Goal: Task Accomplishment & Management: Manage account settings

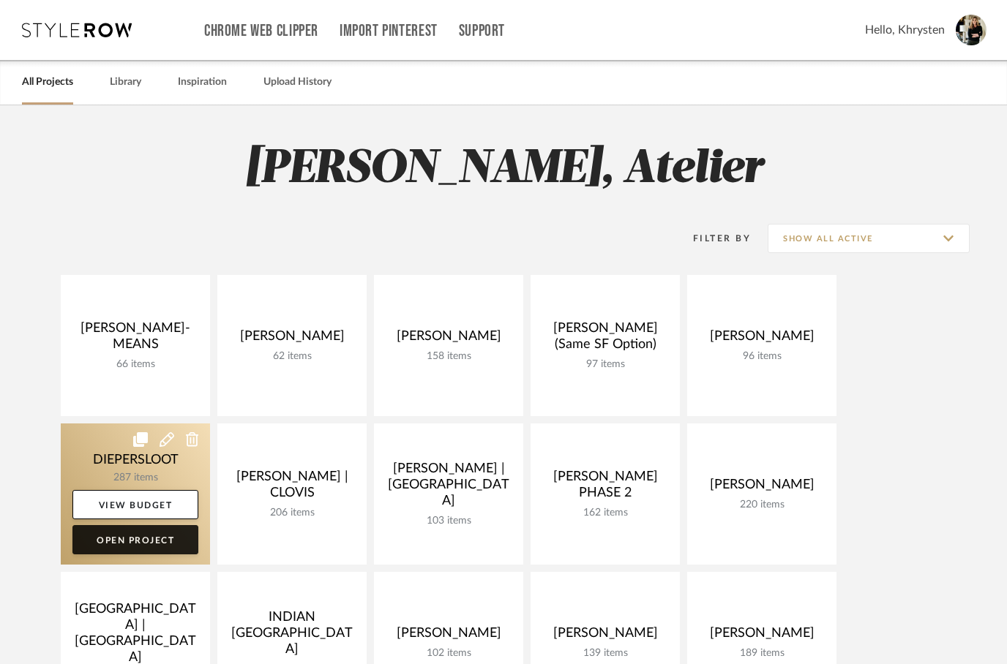
click at [113, 539] on link "Open Project" at bounding box center [135, 539] width 126 height 29
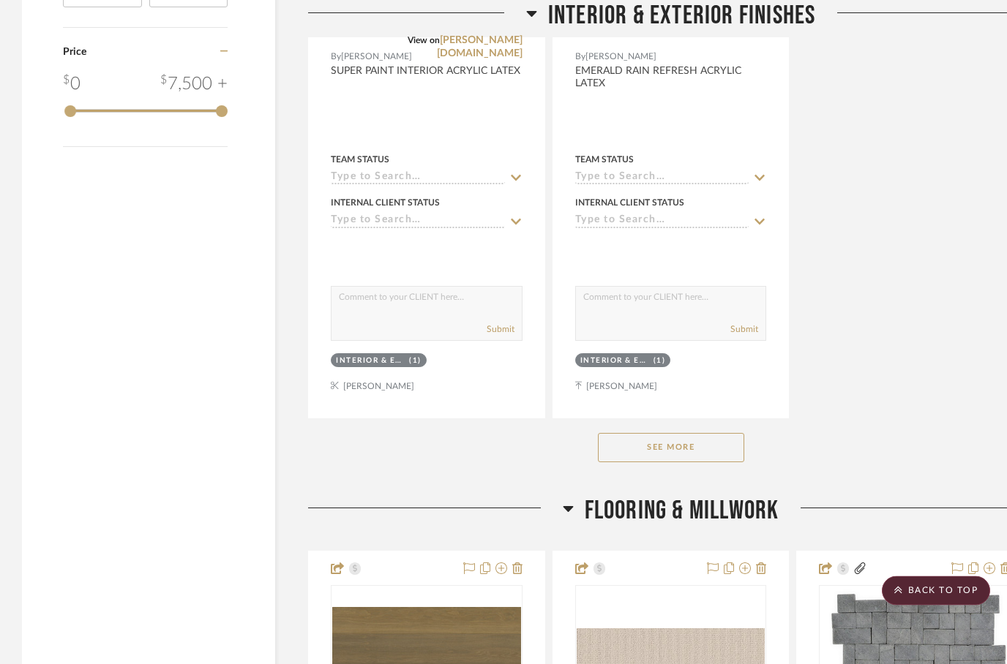
click at [667, 449] on button "See More" at bounding box center [671, 448] width 146 height 29
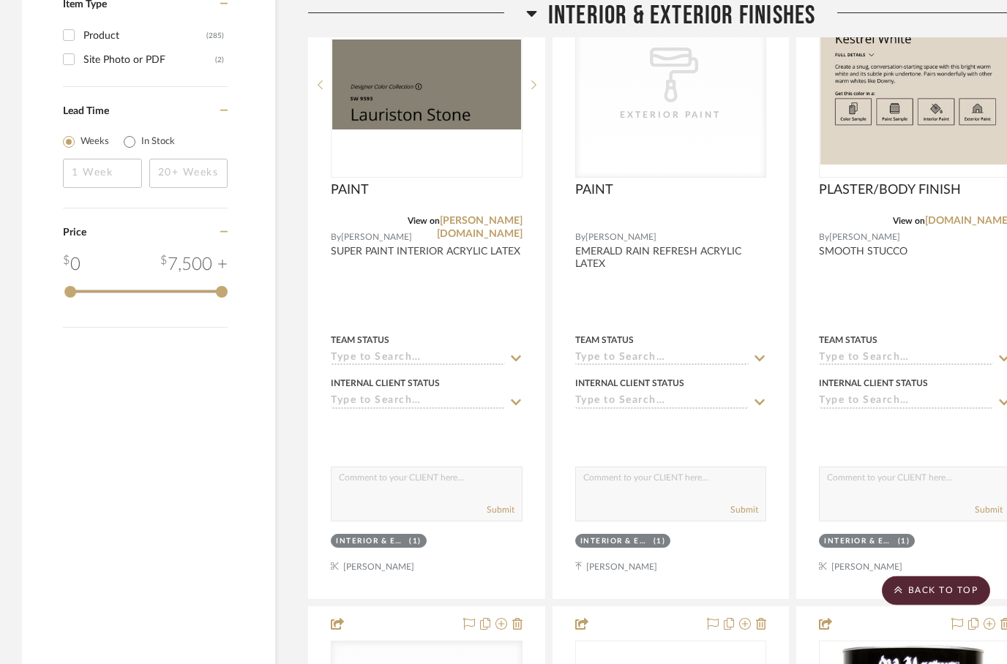
scroll to position [2464, 0]
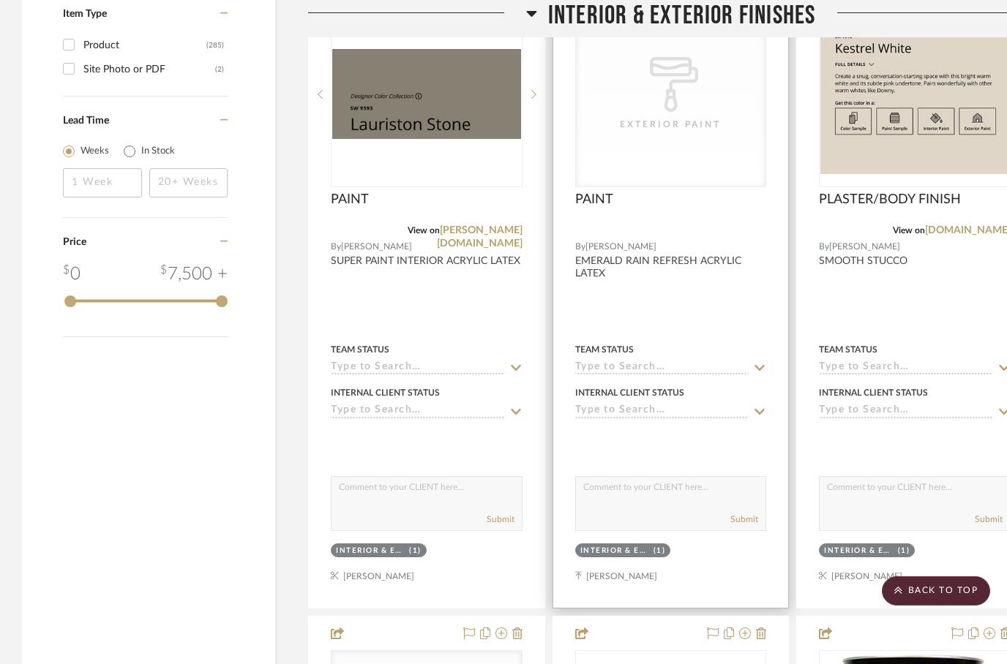
click at [688, 302] on div at bounding box center [671, 288] width 236 height 640
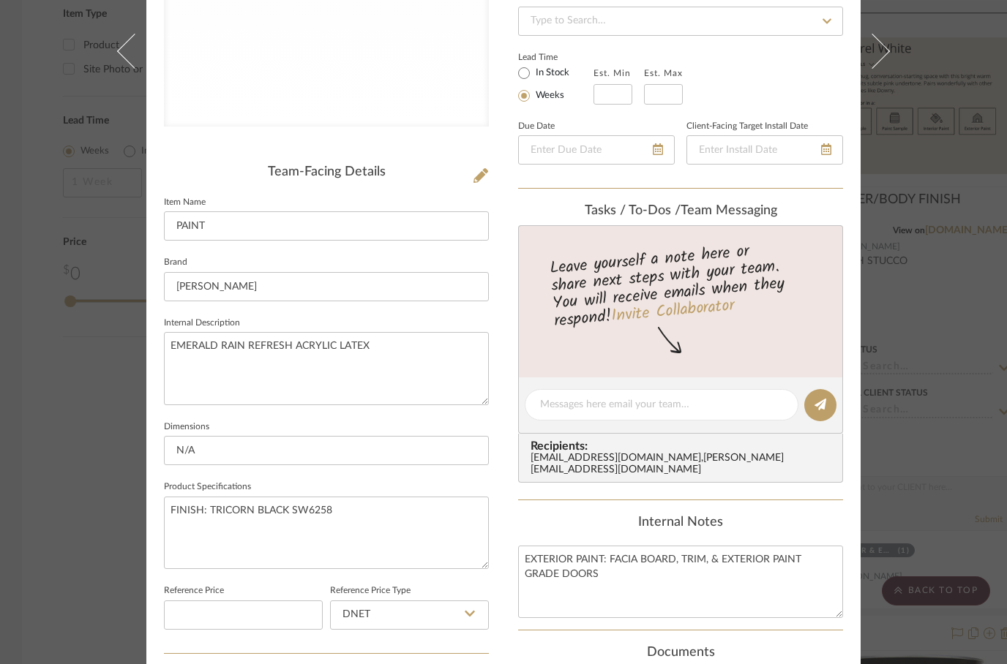
scroll to position [296, 0]
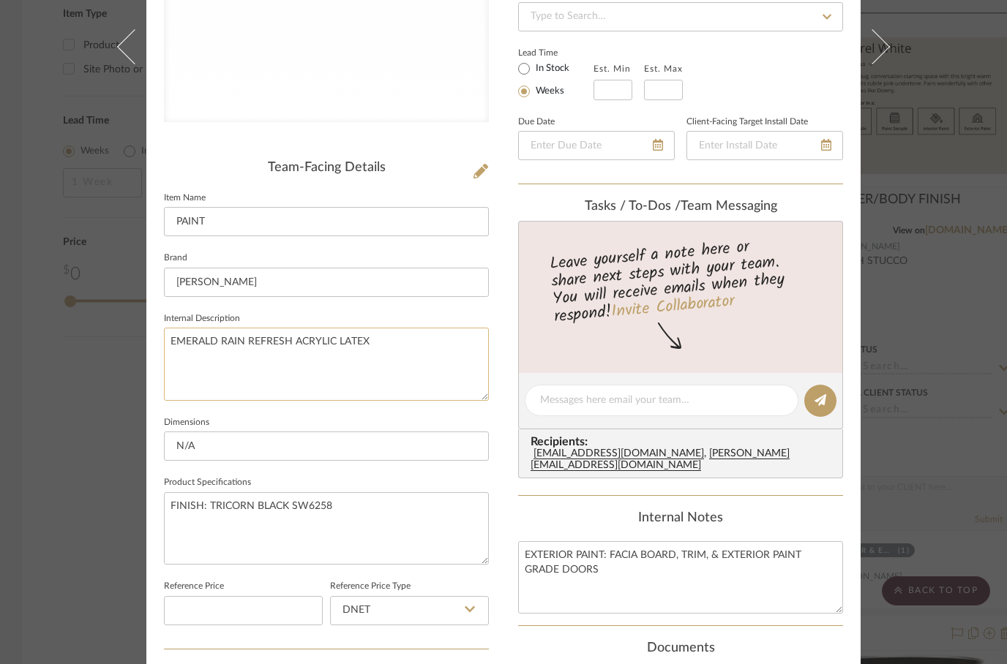
click at [279, 339] on textarea "EMERALD RAIN REFRESH ACRYLIC LATEX" at bounding box center [326, 364] width 325 height 72
type textarea "EMERALD RAIN REFRESH EXTERIOR ACRYLIC LATEX"
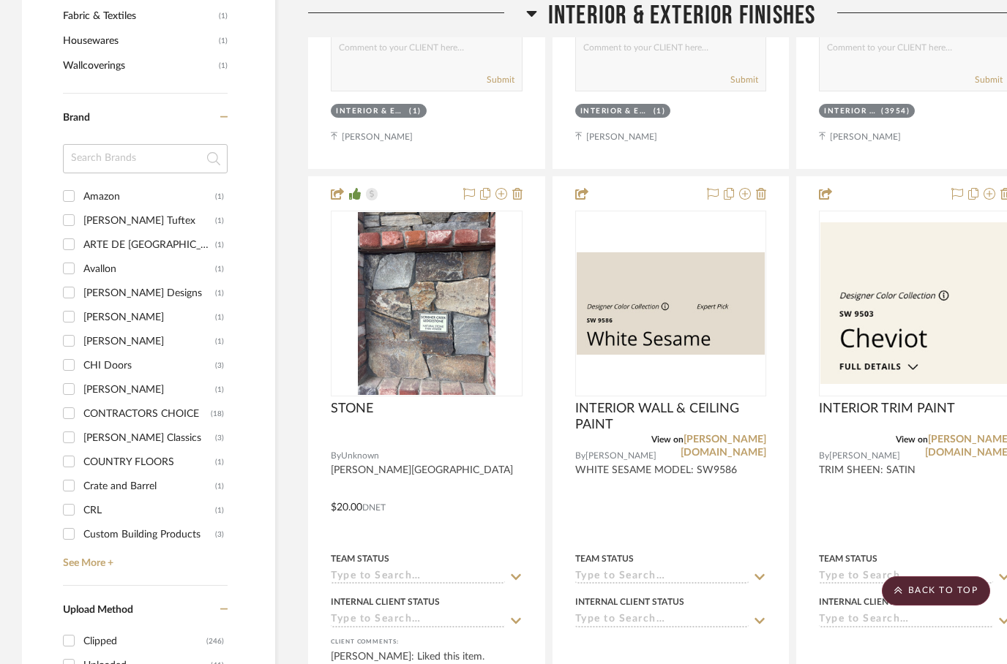
scroll to position [1611, 0]
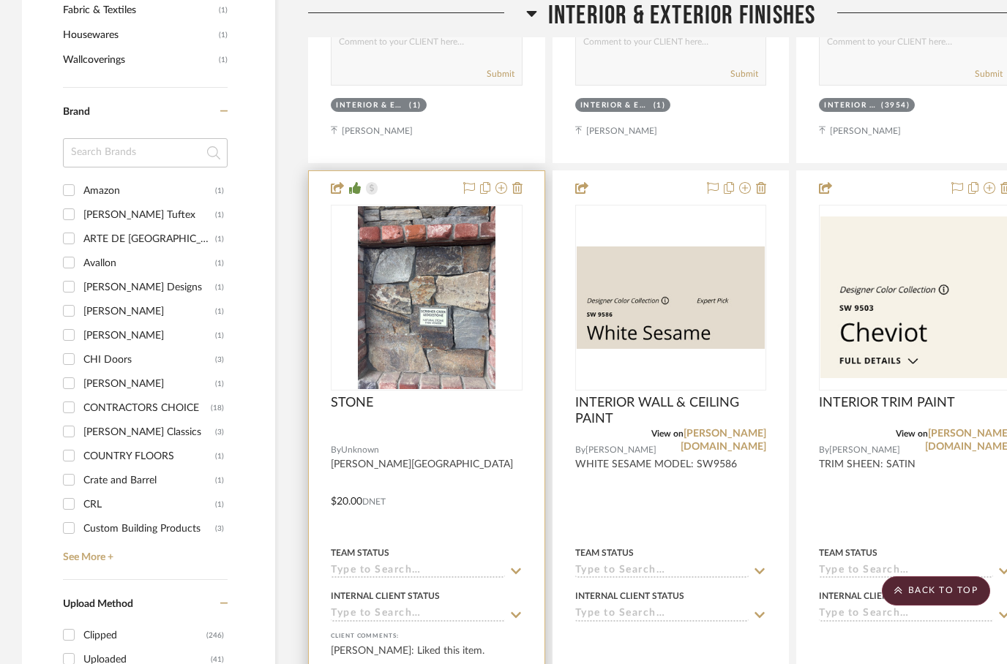
click at [449, 427] on div "STONE" at bounding box center [427, 411] width 192 height 32
click at [442, 430] on div at bounding box center [427, 433] width 192 height 13
click at [459, 502] on div at bounding box center [427, 491] width 236 height 640
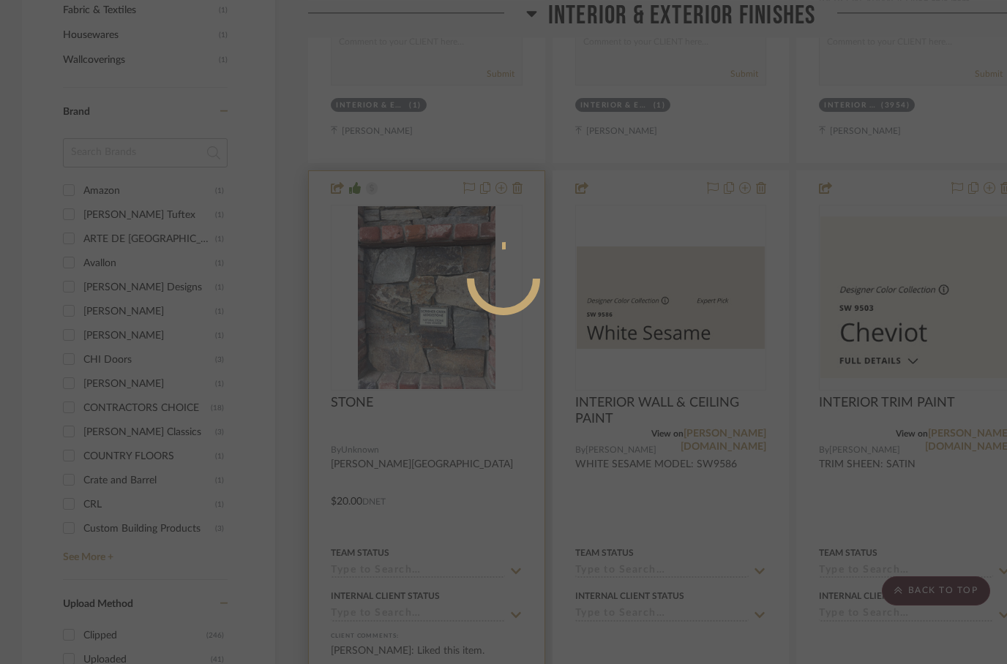
scroll to position [0, 0]
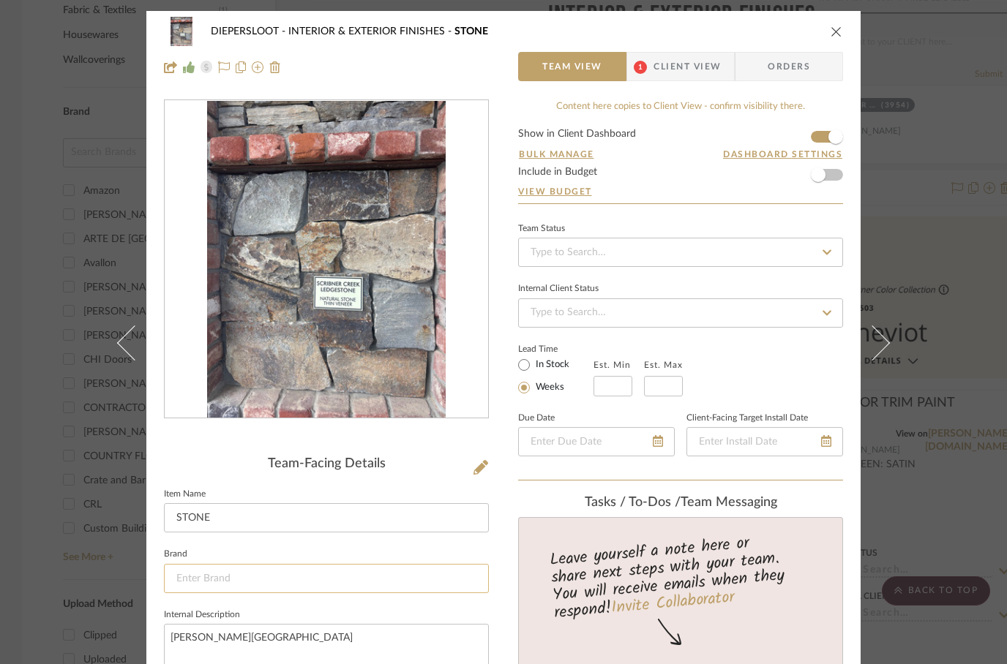
click at [270, 581] on input at bounding box center [326, 578] width 325 height 29
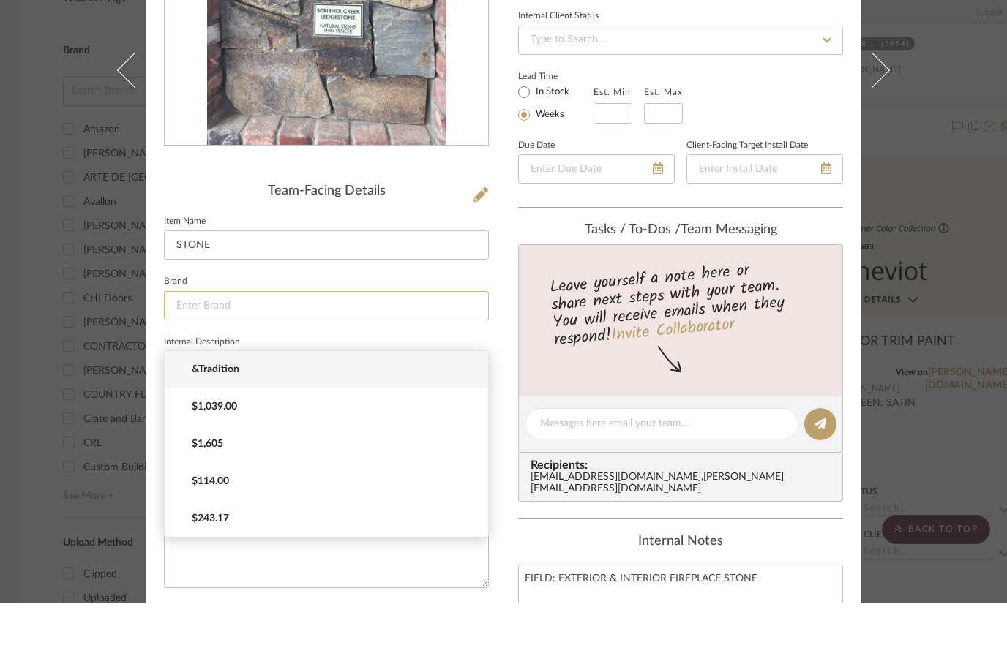
scroll to position [212, 0]
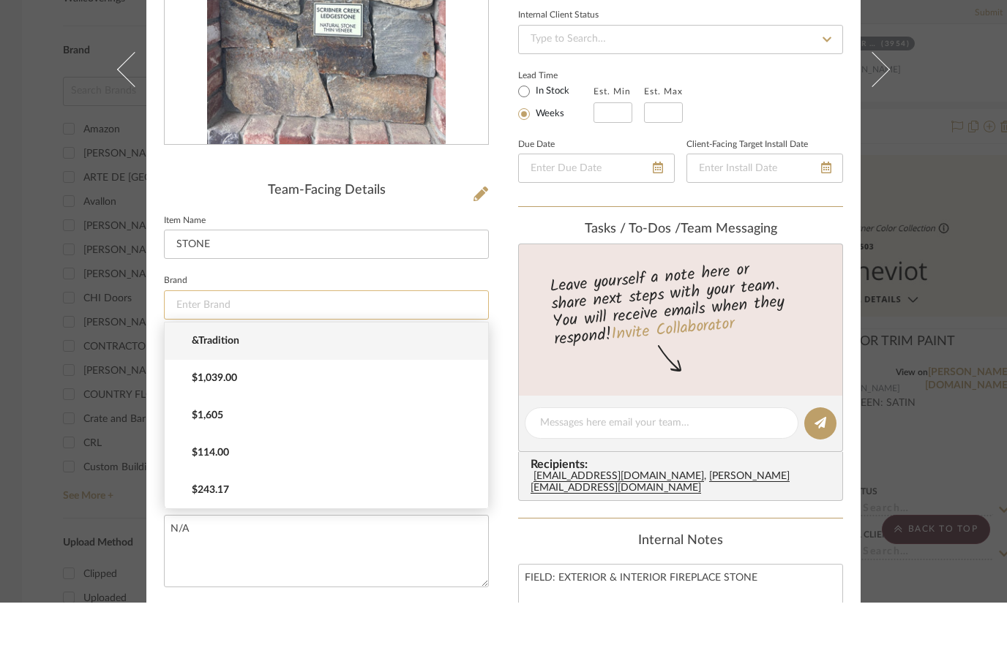
click at [195, 352] on input at bounding box center [326, 366] width 325 height 29
type input "[PERSON_NAME]"
click at [790, 127] on div "Lead Time In Stock Weeks Est. Min Est. Max" at bounding box center [680, 155] width 325 height 57
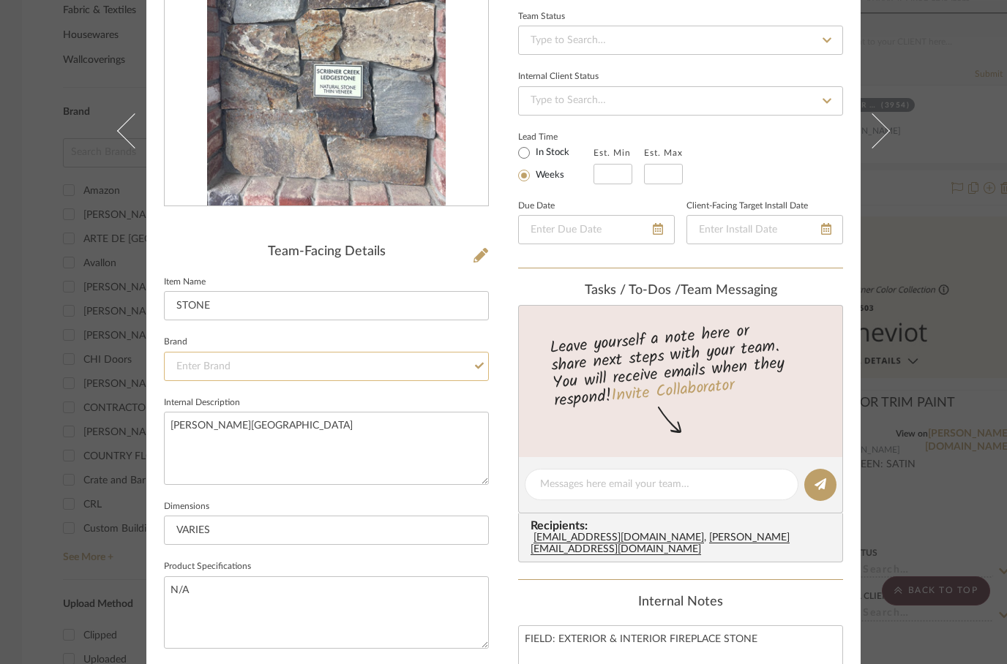
click at [332, 370] on input at bounding box center [326, 366] width 325 height 29
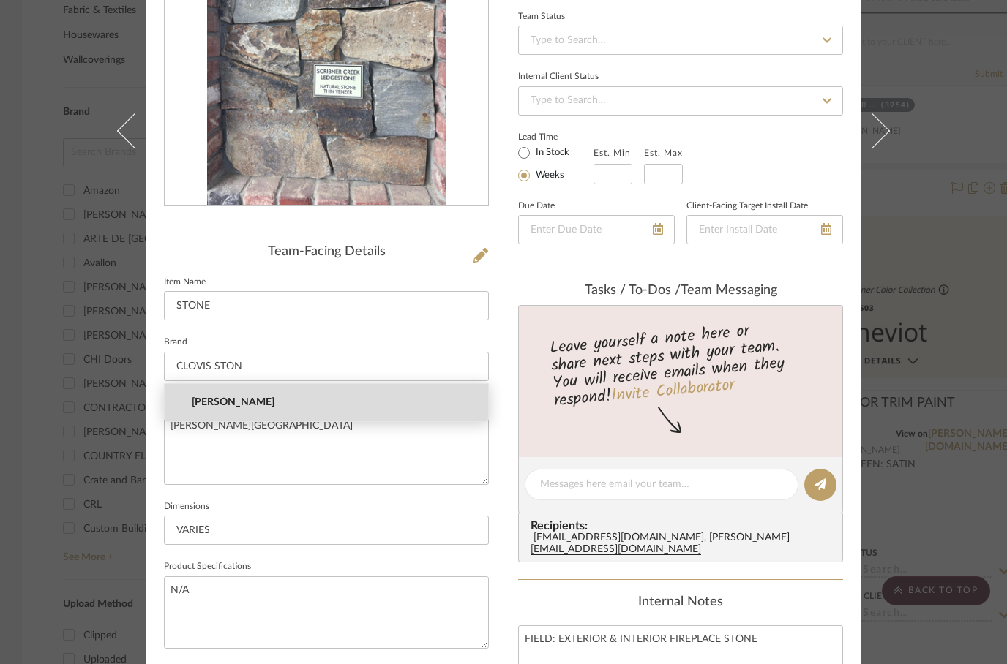
click at [221, 399] on span "[PERSON_NAME]" at bounding box center [332, 403] width 281 height 12
type input "[PERSON_NAME]"
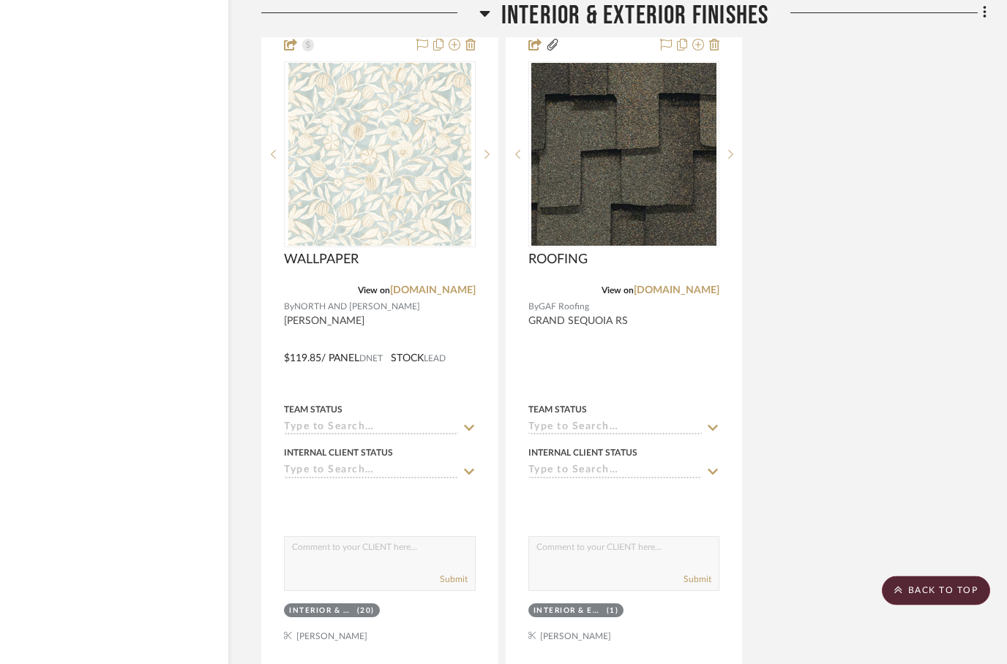
scroll to position [3702, 47]
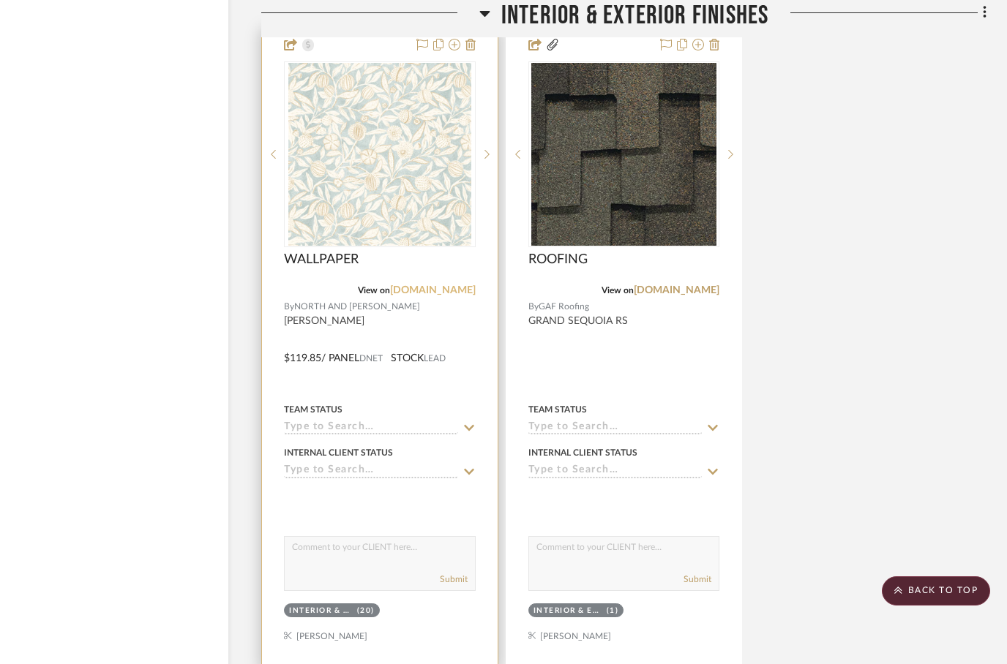
click at [430, 287] on link "[DOMAIN_NAME]" at bounding box center [433, 290] width 86 height 10
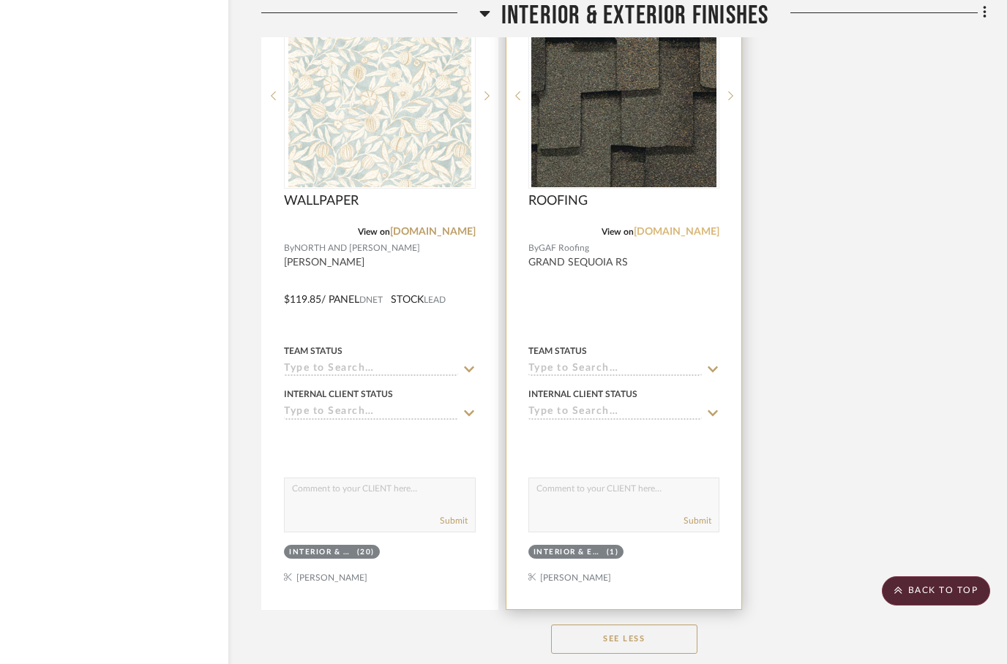
click at [703, 231] on link "[DOMAIN_NAME]" at bounding box center [677, 232] width 86 height 10
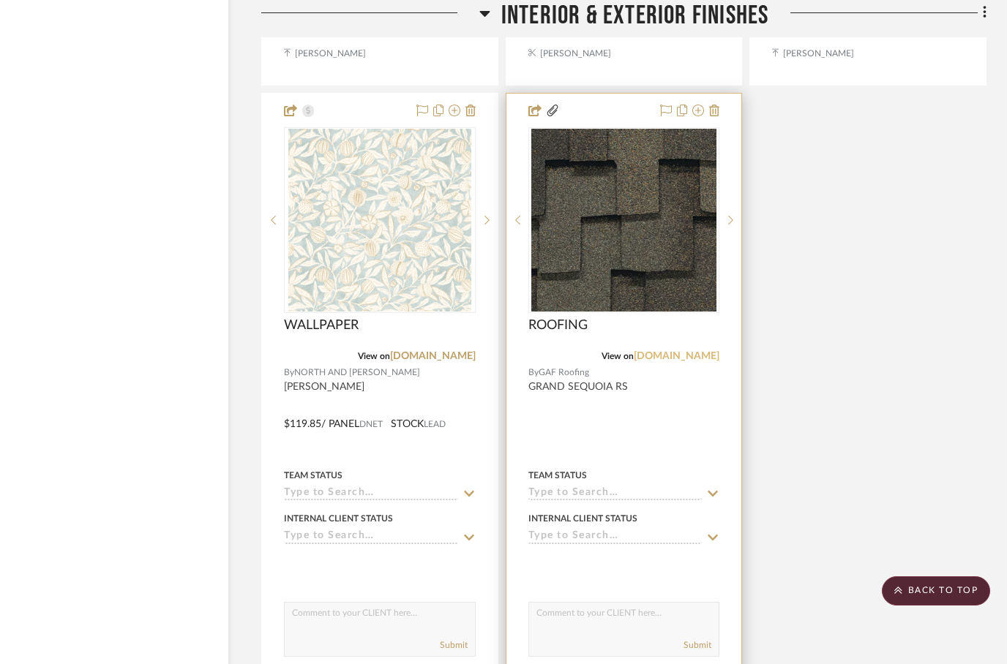
scroll to position [3633, 47]
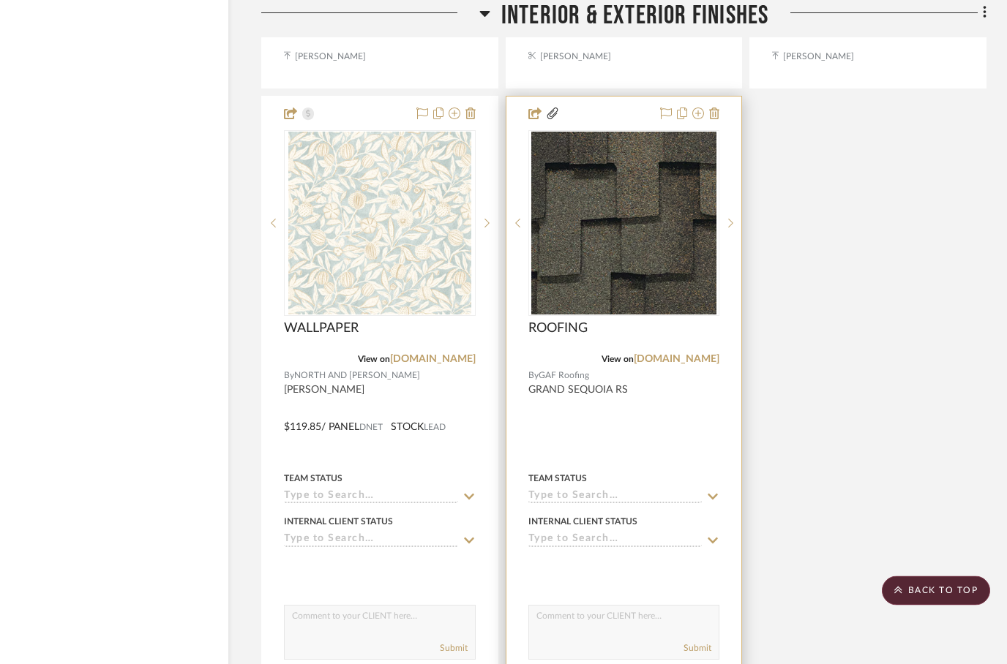
click at [615, 111] on div at bounding box center [624, 417] width 236 height 640
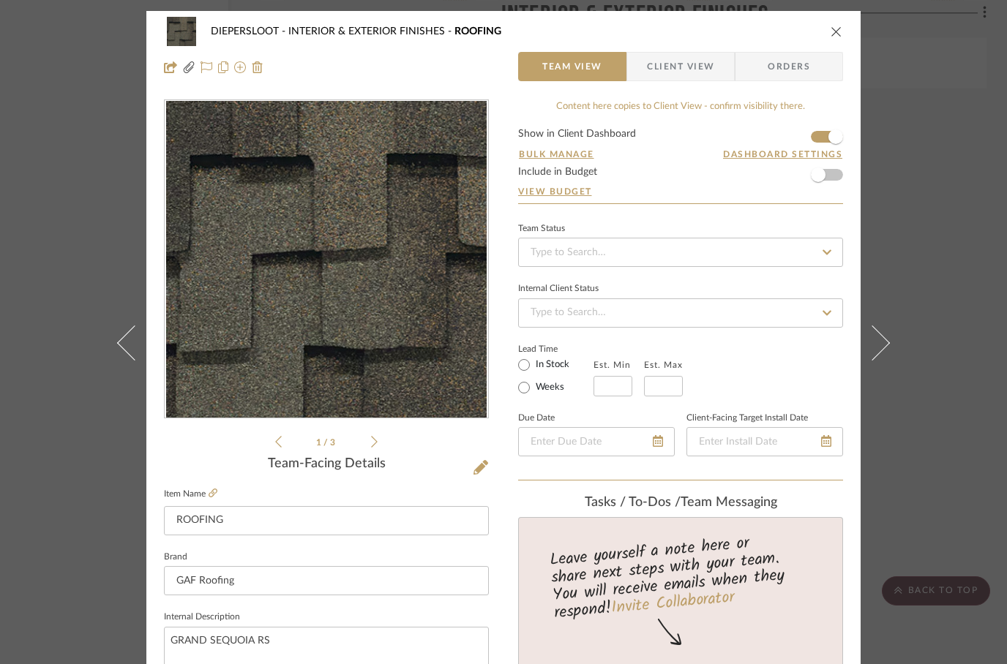
scroll to position [0, 0]
click at [677, 67] on span "Client View" at bounding box center [680, 66] width 67 height 29
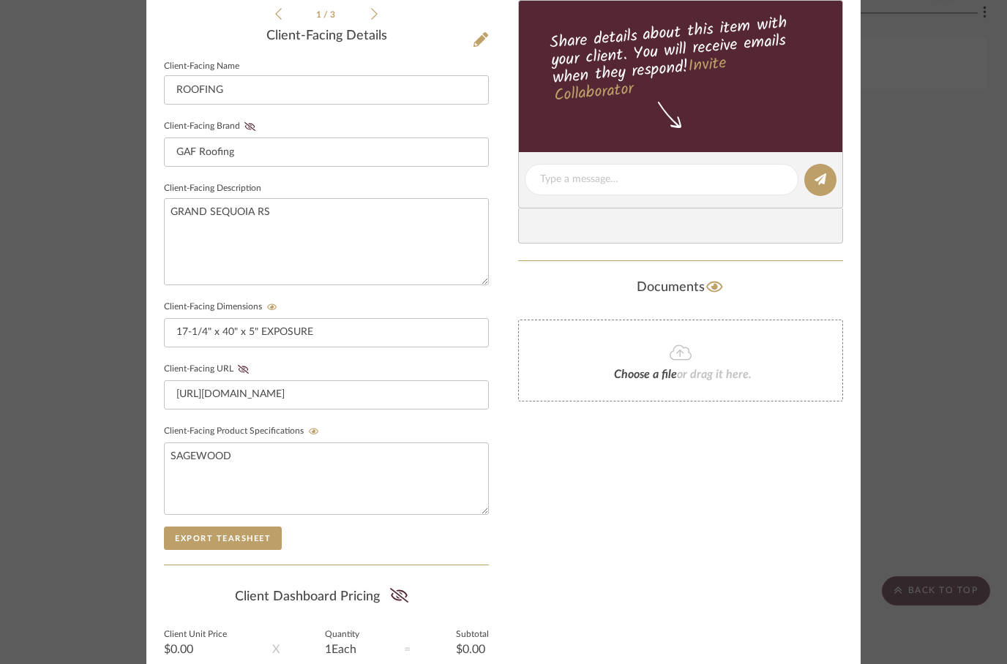
scroll to position [431, 0]
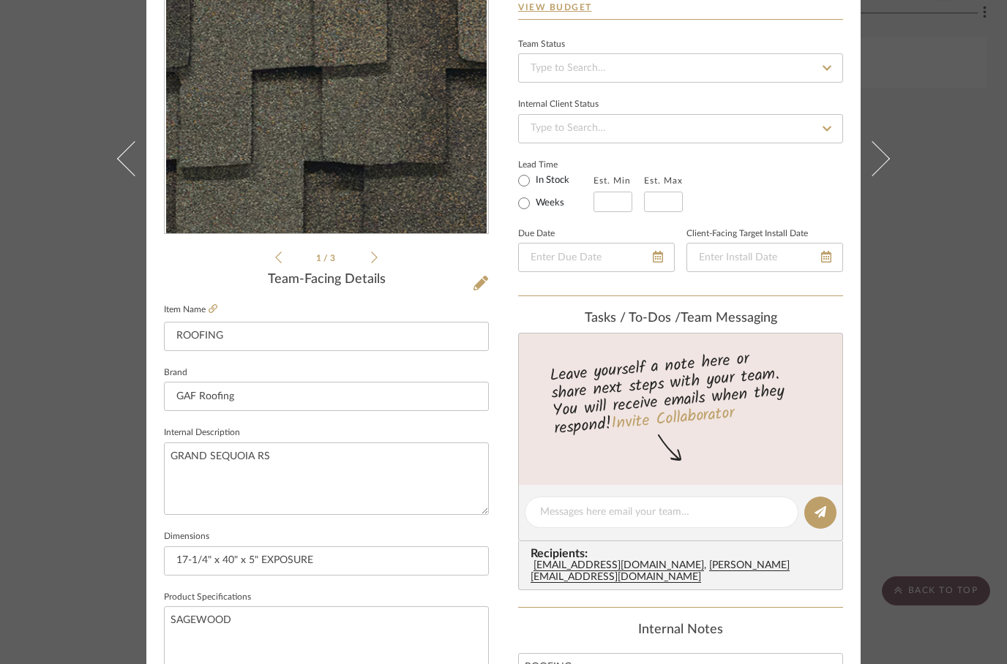
scroll to position [186, 0]
click at [220, 306] on fieldset "Item Name ROOFING" at bounding box center [326, 324] width 325 height 51
click at [476, 274] on icon at bounding box center [480, 281] width 15 height 15
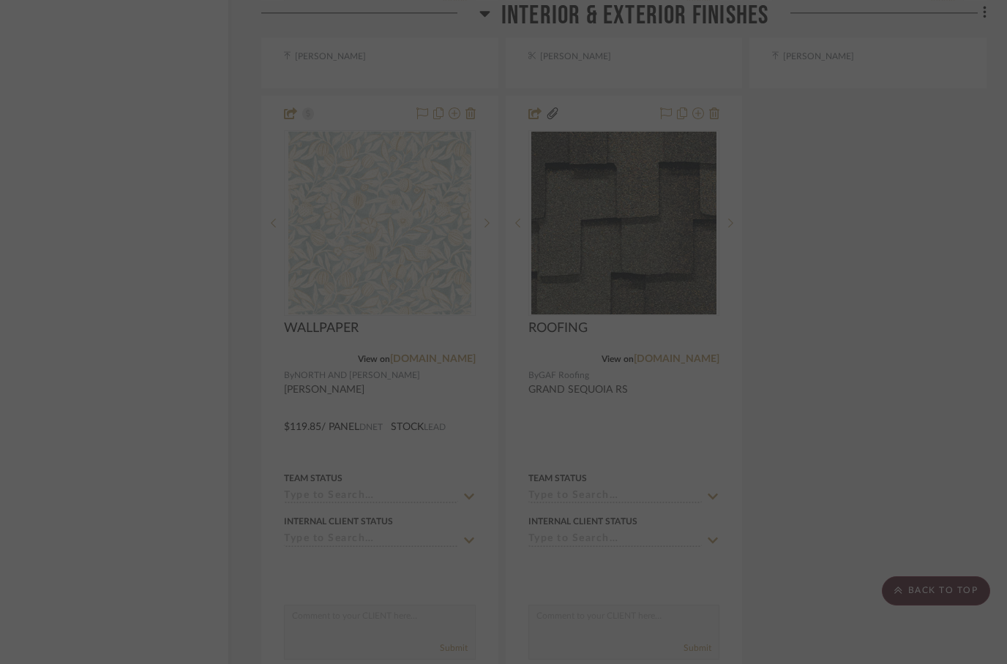
scroll to position [0, 0]
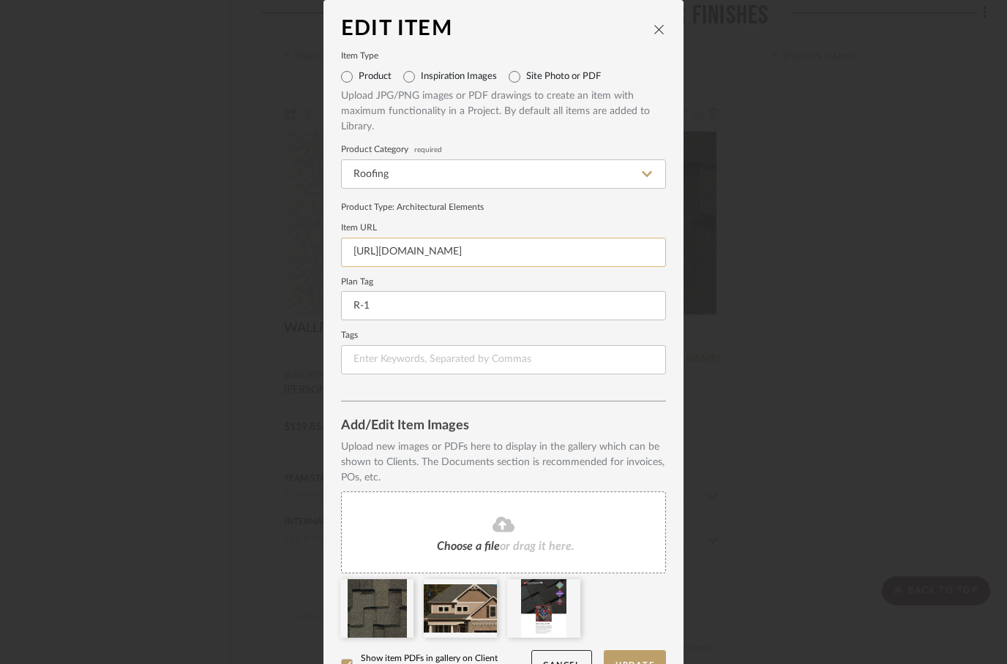
click at [490, 247] on input "[URL][DOMAIN_NAME]" at bounding box center [503, 252] width 325 height 29
click at [476, 252] on input "[URL][DOMAIN_NAME]" at bounding box center [503, 252] width 325 height 29
click at [473, 251] on input "[URL][DOMAIN_NAME]" at bounding box center [503, 252] width 325 height 29
paste input "document-library/documents/data-sheets/grand-sequoia-rs-shingles-resgn467gsrs-(…"
type input "[URL][DOMAIN_NAME]"
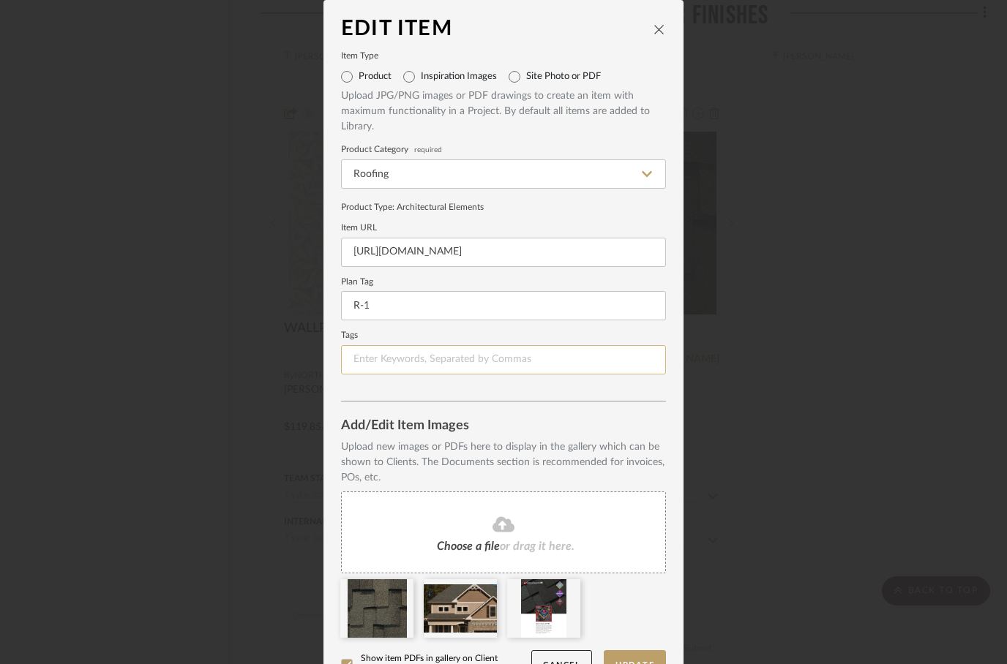
click at [650, 370] on input at bounding box center [503, 359] width 325 height 29
click at [658, 419] on div "Add/Edit Item Images" at bounding box center [503, 426] width 325 height 15
click at [660, 31] on icon "close" at bounding box center [659, 29] width 12 height 12
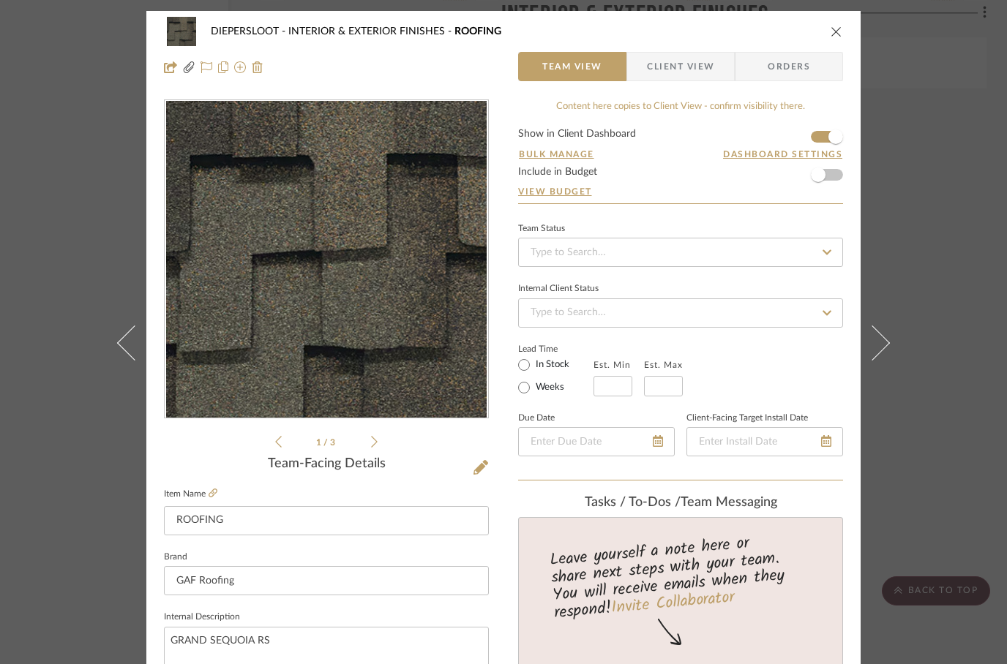
click at [831, 32] on icon "close" at bounding box center [837, 32] width 12 height 12
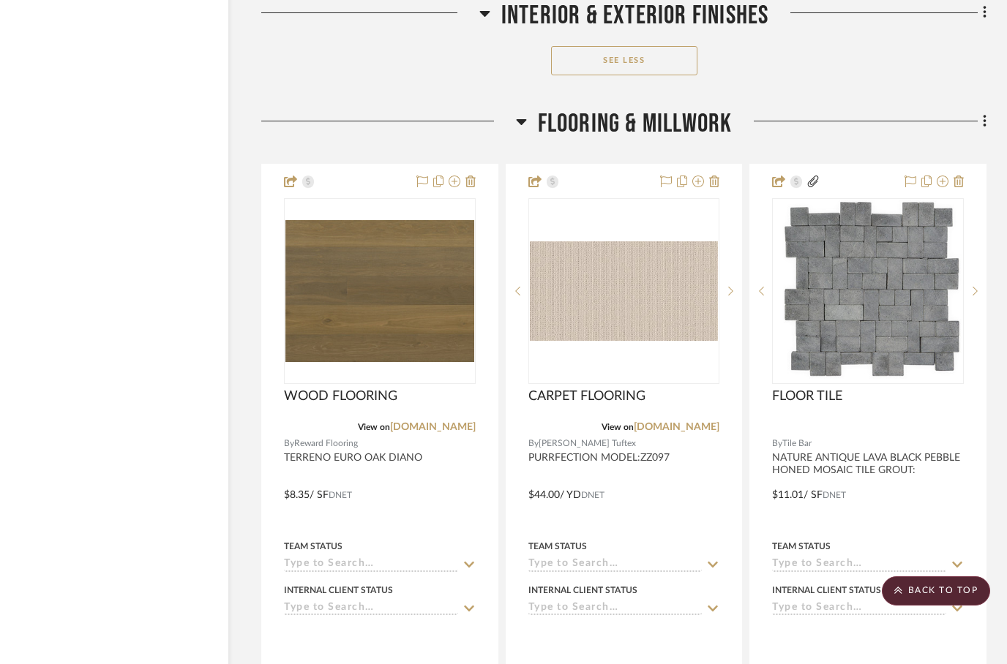
scroll to position [4427, 47]
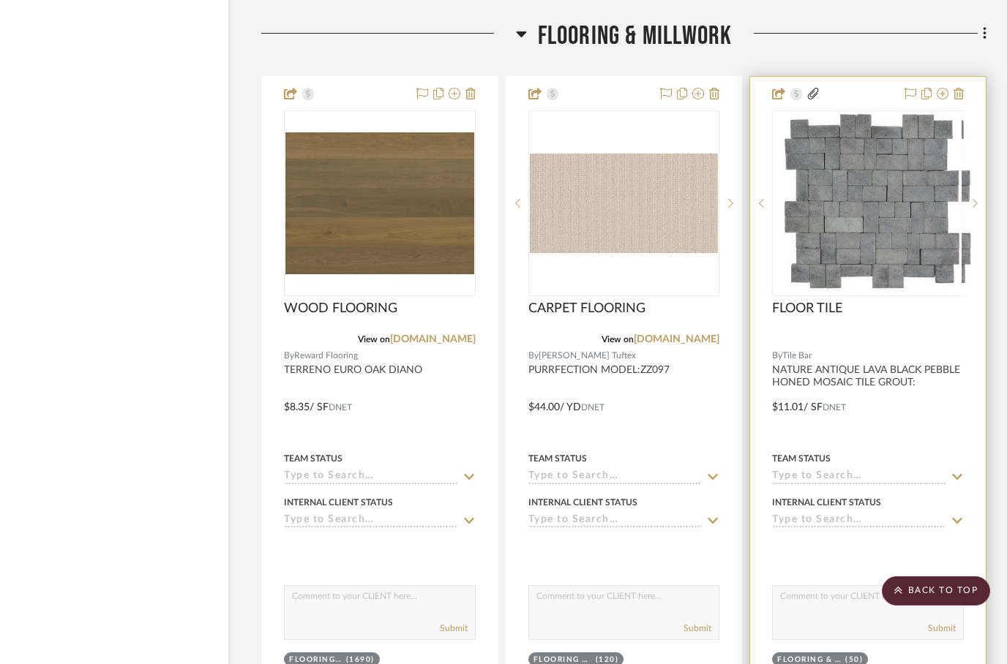
click at [875, 222] on img at bounding box center [868, 203] width 187 height 183
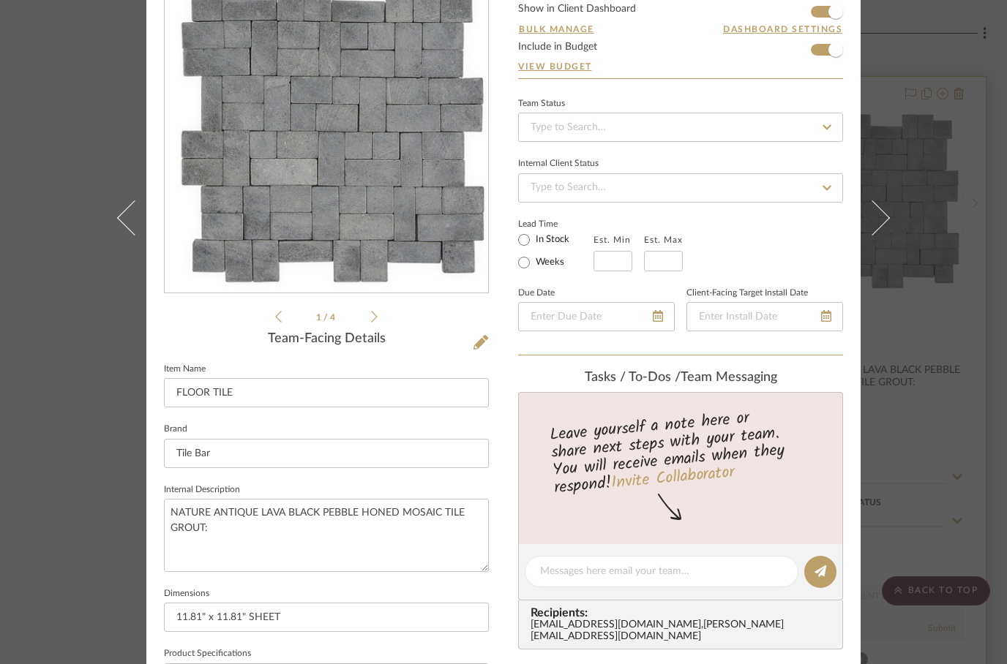
scroll to position [218, 0]
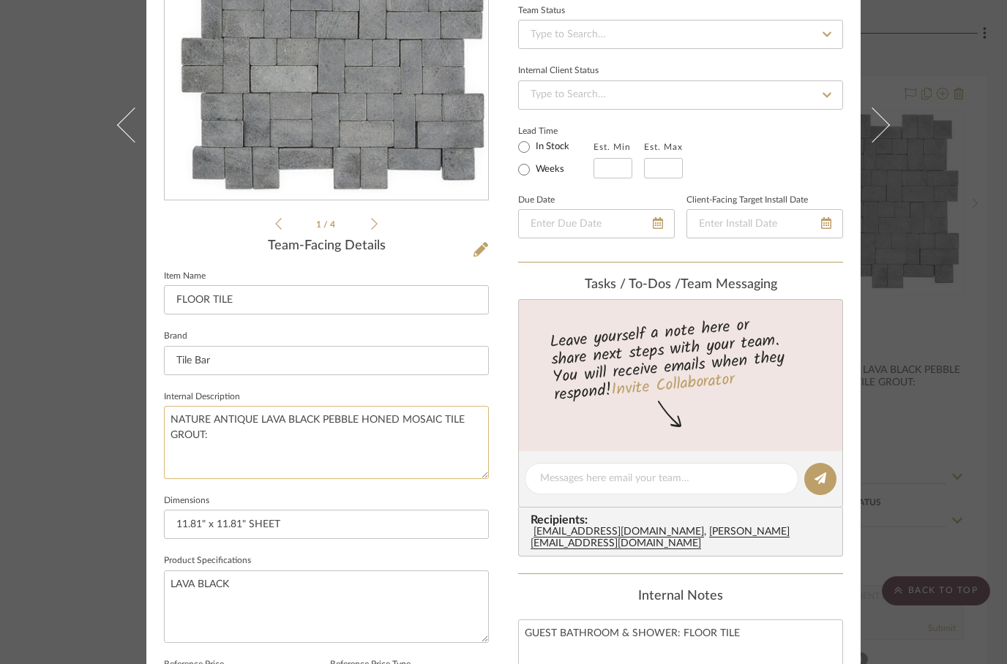
click at [269, 441] on textarea "NATURE ANTIQUE LAVA BLACK PEBBLE HONED MOSAIC TILE GROUT:" at bounding box center [326, 442] width 325 height 72
